Goal: Task Accomplishment & Management: Complete application form

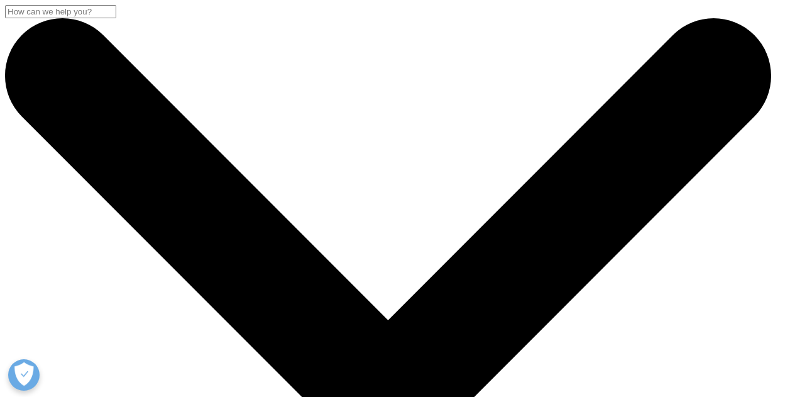
select select "Sales"
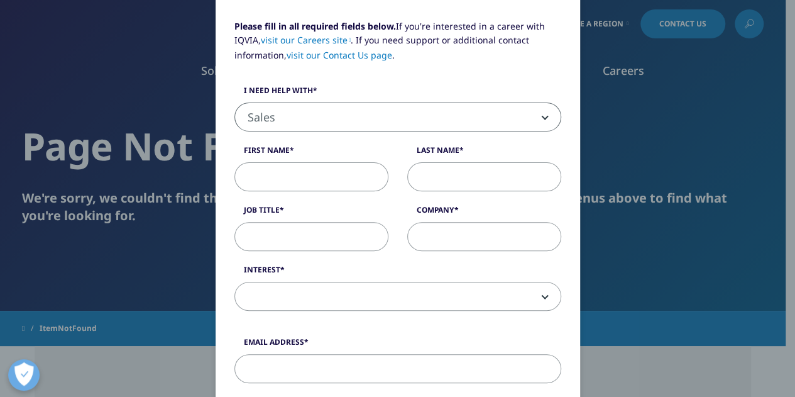
click at [358, 175] on input "First Name" at bounding box center [311, 176] width 154 height 29
type input "Hiroki"
type input "Matsuzaka"
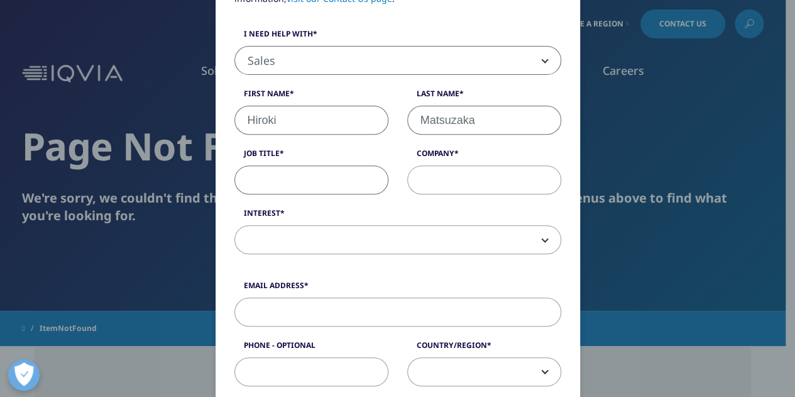
click at [323, 115] on input "Hiroki" at bounding box center [311, 120] width 154 height 29
type input "H"
type input "h"
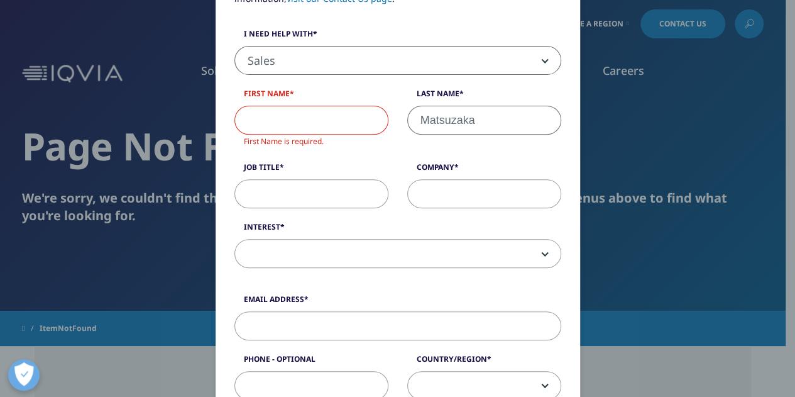
scroll to position [0, 0]
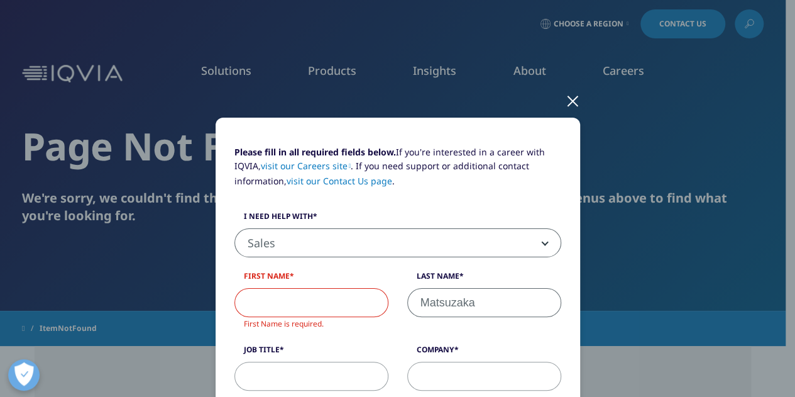
click at [566, 104] on div at bounding box center [573, 100] width 14 height 35
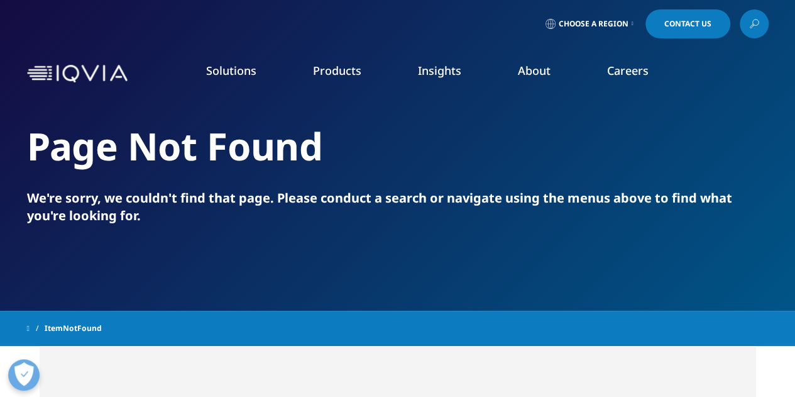
click at [588, 38] on link "Choose a Region" at bounding box center [589, 23] width 93 height 29
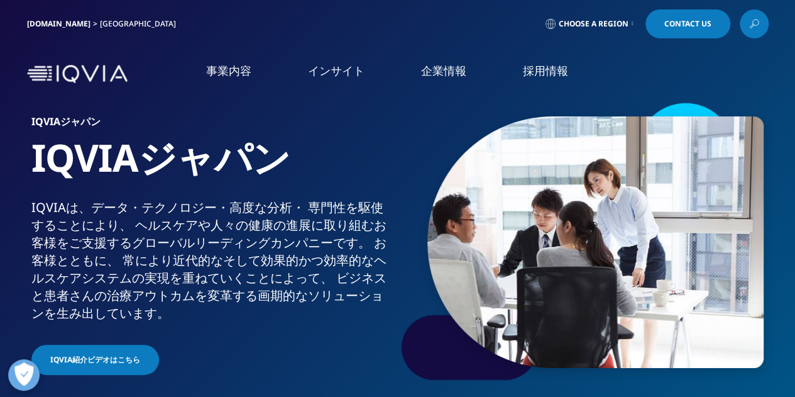
click at [655, 41] on div "[DOMAIN_NAME] [GEOGRAPHIC_DATA] Choose a Region Contact Us" at bounding box center [397, 24] width 795 height 48
click at [699, 22] on span "Contact Us" at bounding box center [687, 24] width 47 height 8
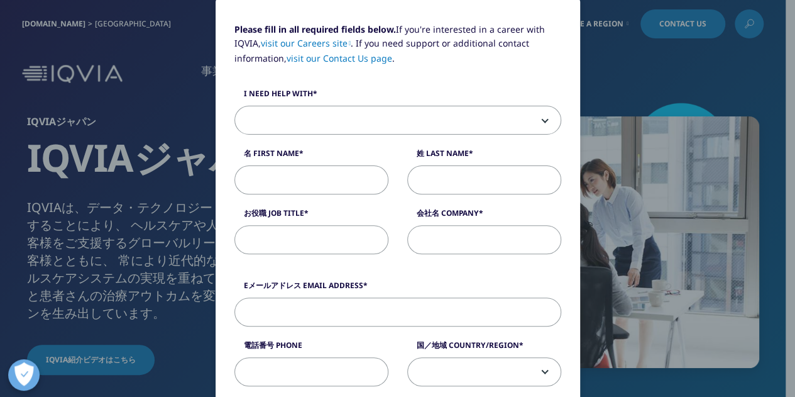
scroll to position [123, 0]
click at [419, 117] on span at bounding box center [398, 120] width 326 height 29
select select "Sales"
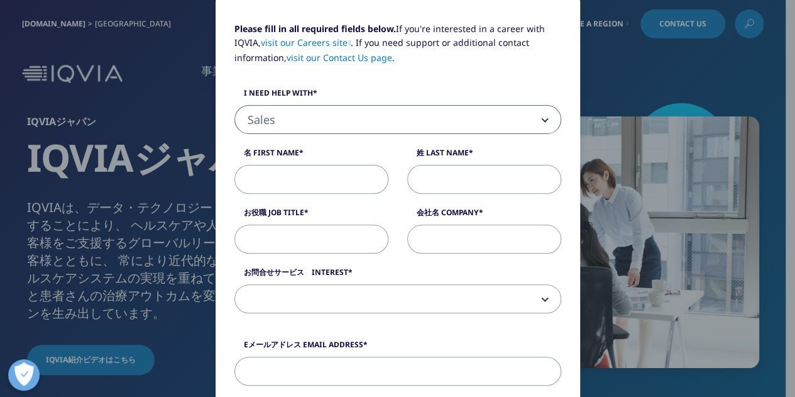
scroll to position [145, 0]
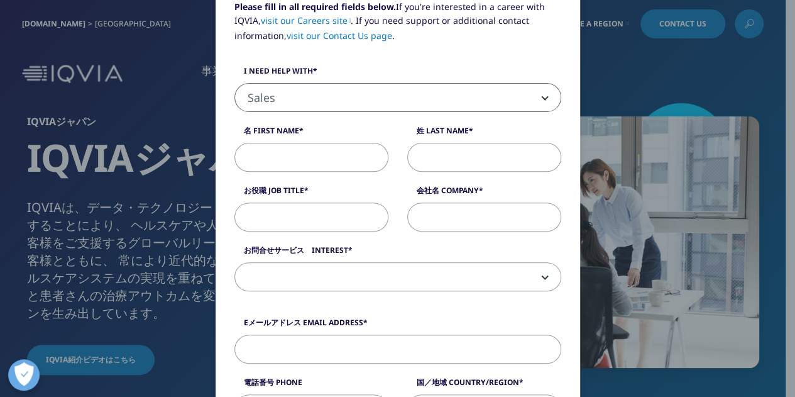
click at [313, 157] on input "名 First Name" at bounding box center [311, 157] width 154 height 29
type input "m"
type input "ヒ"
type input "廣"
type input "大宜"
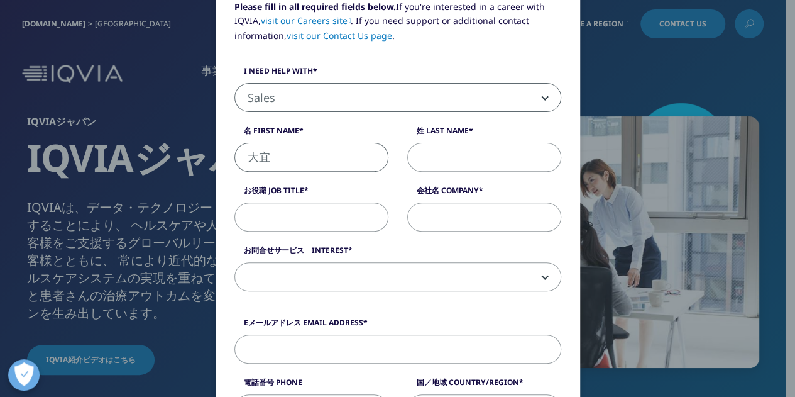
type input "松坂"
type input "サークレイス株式会社"
type input "[EMAIL_ADDRESS][DOMAIN_NAME]"
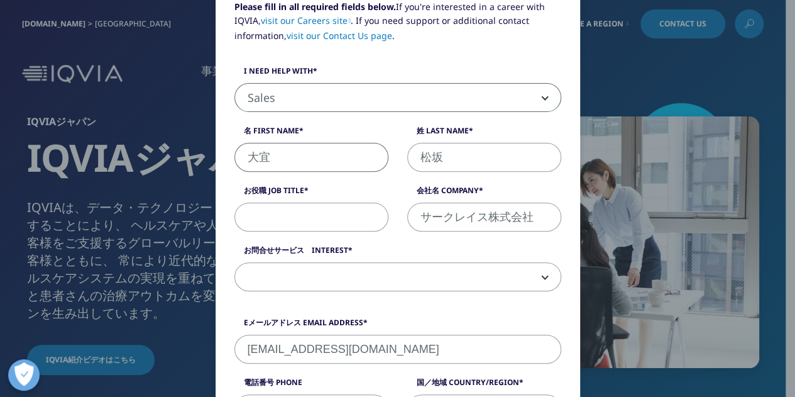
type input "08047711399"
type input "大宜"
select select "[GEOGRAPHIC_DATA]"
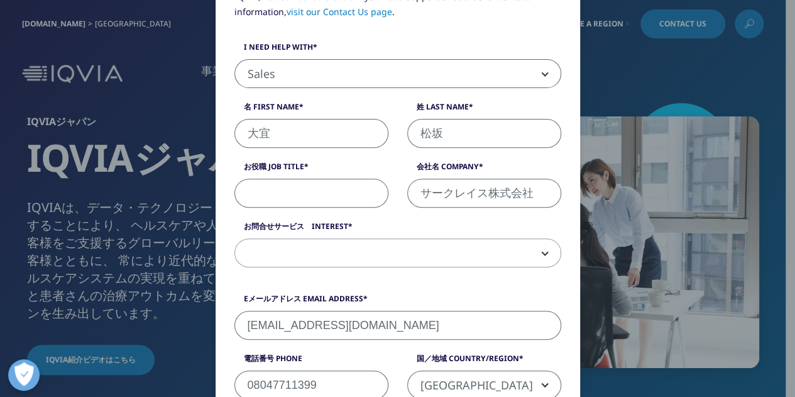
click at [328, 201] on input "お役職 Job Title" at bounding box center [311, 193] width 154 height 29
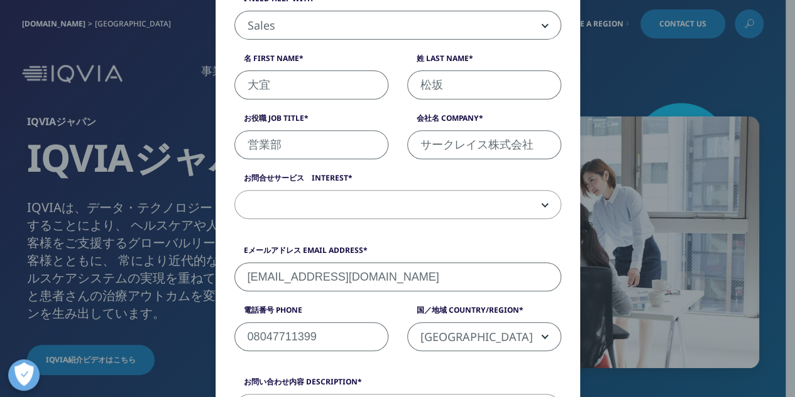
scroll to position [217, 0]
type input "営業部"
click at [328, 204] on span at bounding box center [398, 205] width 326 height 29
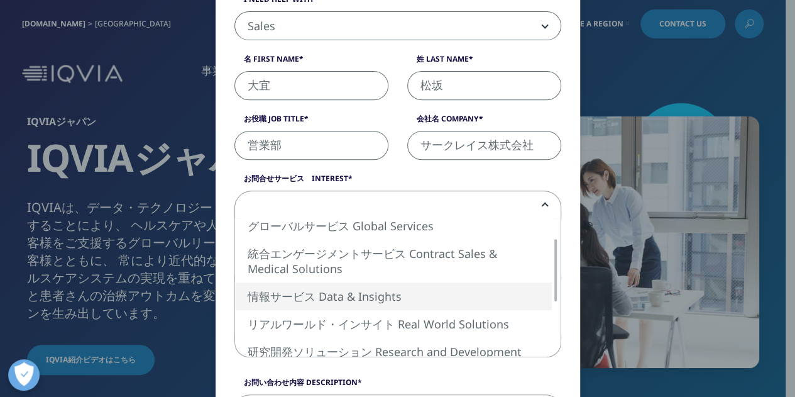
select select "Data and Insights"
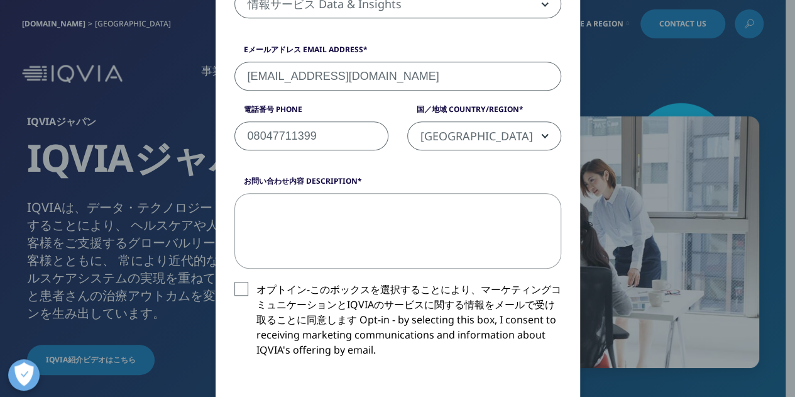
scroll to position [419, 0]
click at [355, 221] on textarea "お問い合わせ内容 Description" at bounding box center [397, 229] width 327 height 75
paste textarea "[URL][DOMAIN_NAME]"
type textarea "[URL][DOMAIN_NAME]"
click at [355, 221] on textarea "[URL][DOMAIN_NAME]" at bounding box center [397, 229] width 327 height 75
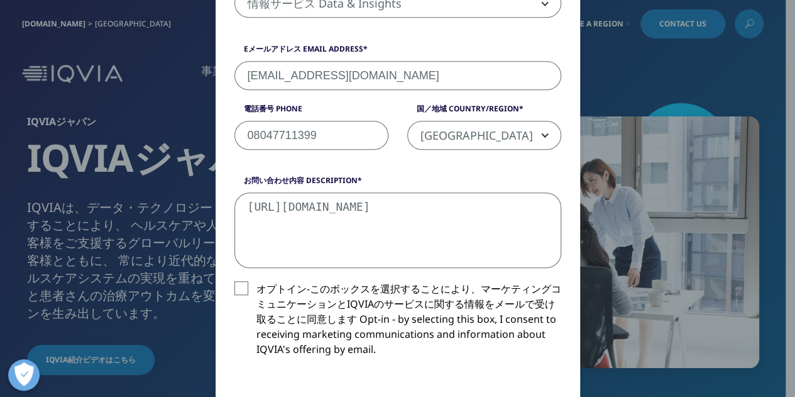
click at [355, 221] on textarea "[URL][DOMAIN_NAME]" at bounding box center [397, 229] width 327 height 75
paste textarea "Loremipsumdolorsi ametco。adipiscing elitseddoe。 tempo://inc.utlabore.etd/magnaa…"
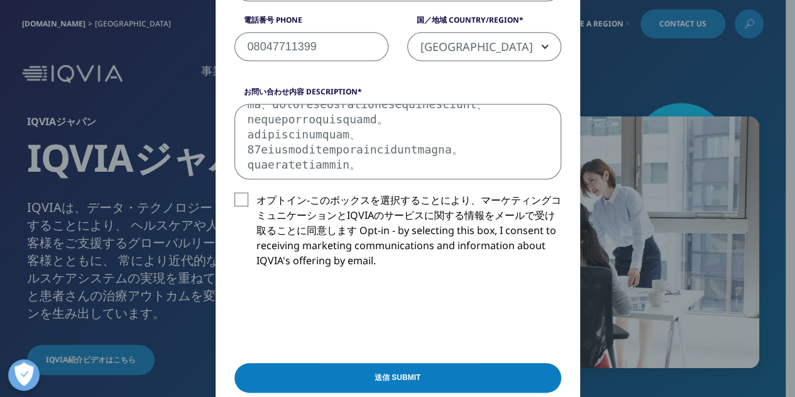
scroll to position [508, 0]
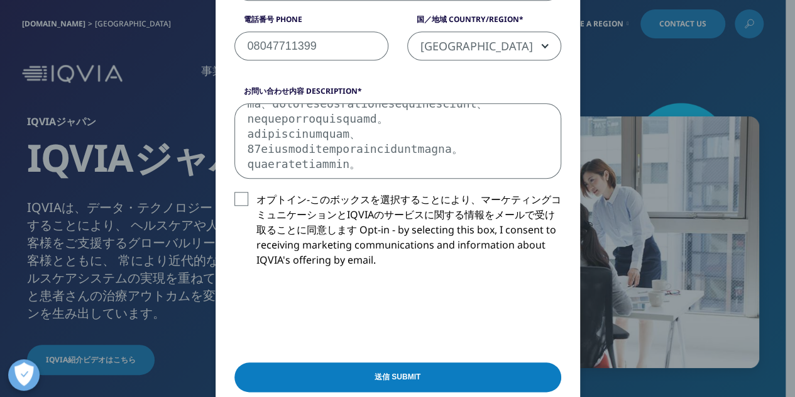
type textarea "Loremipsumdolorsi ametco。adipiscing elitseddoe。 tempo://inc.utlabore.etd/magnaa…"
click at [241, 194] on label "オプトイン-このボックスを選択することにより、マーケティングコミュニケーションとIQVIAのサービスに関する情報をメールで受け取ることに同意します Opt-i…" at bounding box center [397, 233] width 327 height 82
click at [256, 192] on input "オプトイン-このボックスを選択することにより、マーケティングコミュニケーションとIQVIAのサービスに関する情報をメールで受け取ることに同意します Opt-i…" at bounding box center [256, 192] width 0 height 0
click at [368, 376] on input "送信 Submit" at bounding box center [397, 377] width 327 height 30
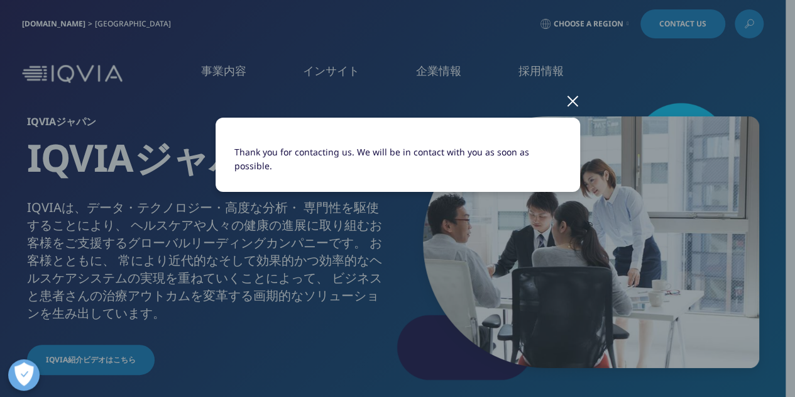
scroll to position [0, 0]
click at [569, 95] on div at bounding box center [573, 100] width 14 height 35
